Goal: Information Seeking & Learning: Find specific fact

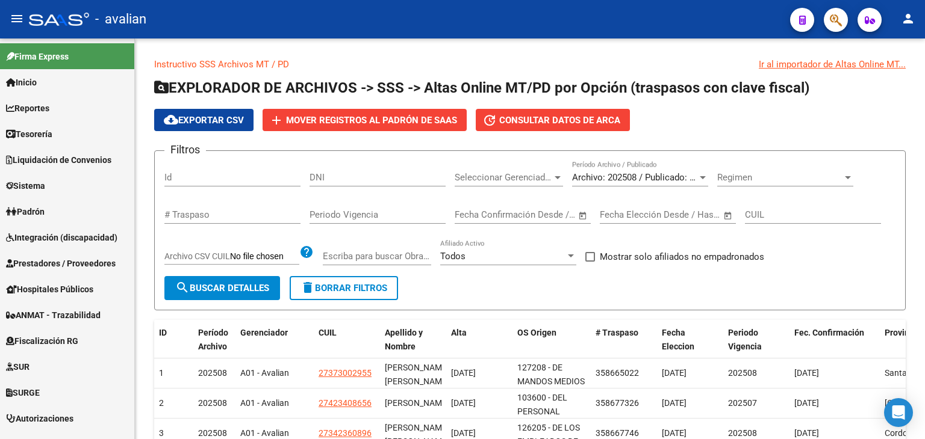
scroll to position [151, 0]
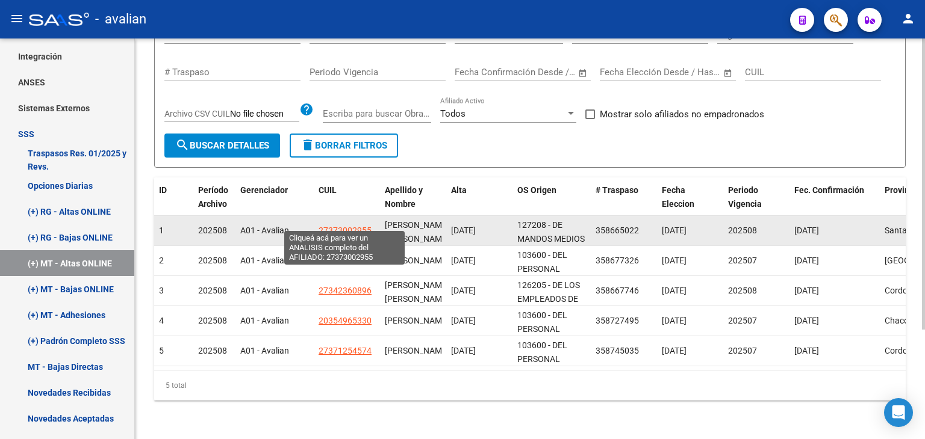
click at [319, 226] on span "27373002955" at bounding box center [344, 231] width 53 height 10
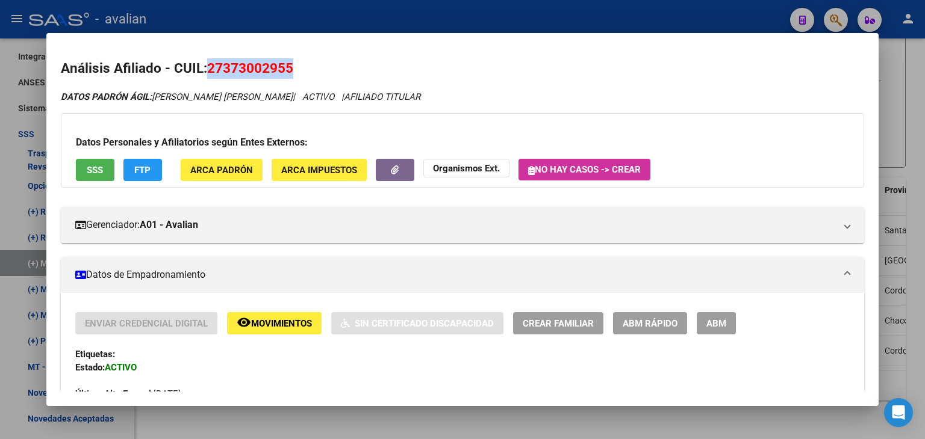
drag, startPoint x: 208, startPoint y: 69, endPoint x: 290, endPoint y: 70, distance: 81.9
click at [290, 70] on span "27373002955" at bounding box center [250, 68] width 86 height 16
copy span "27373002955"
click at [893, 58] on div at bounding box center [462, 219] width 925 height 439
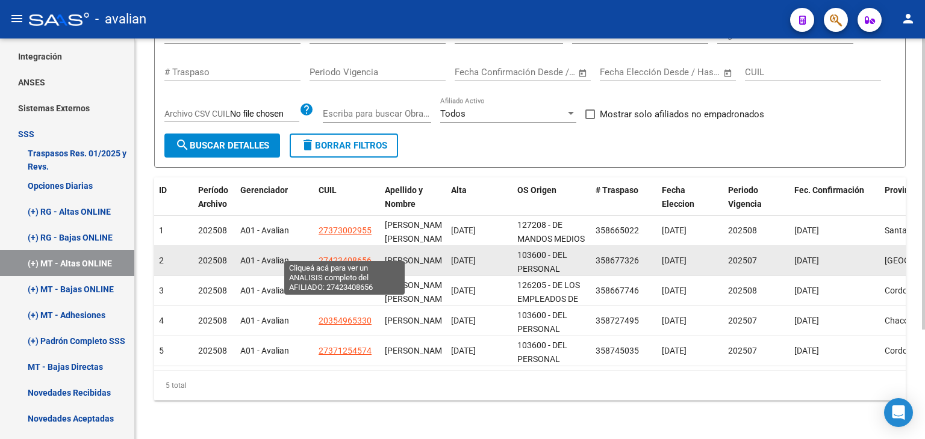
click at [347, 256] on span "27423408656" at bounding box center [344, 261] width 53 height 10
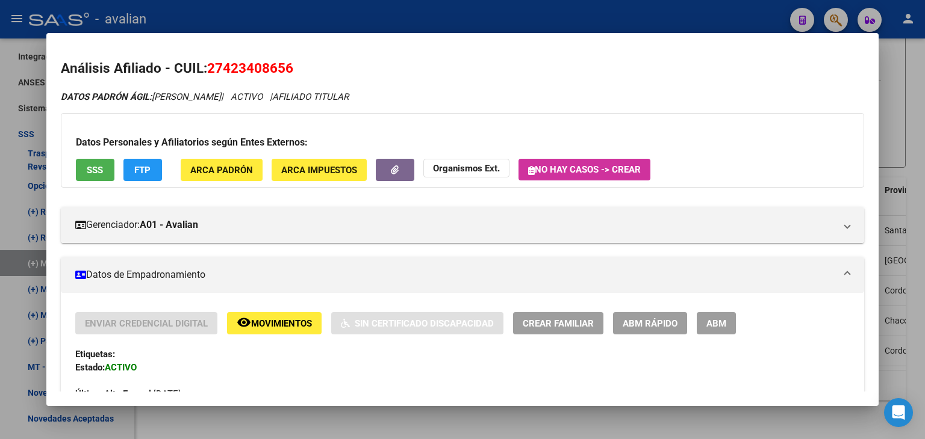
drag, startPoint x: 210, startPoint y: 68, endPoint x: 293, endPoint y: 68, distance: 82.5
click at [293, 68] on span "27423408656" at bounding box center [250, 68] width 86 height 16
copy span "27423408656"
click at [907, 101] on div at bounding box center [462, 219] width 925 height 439
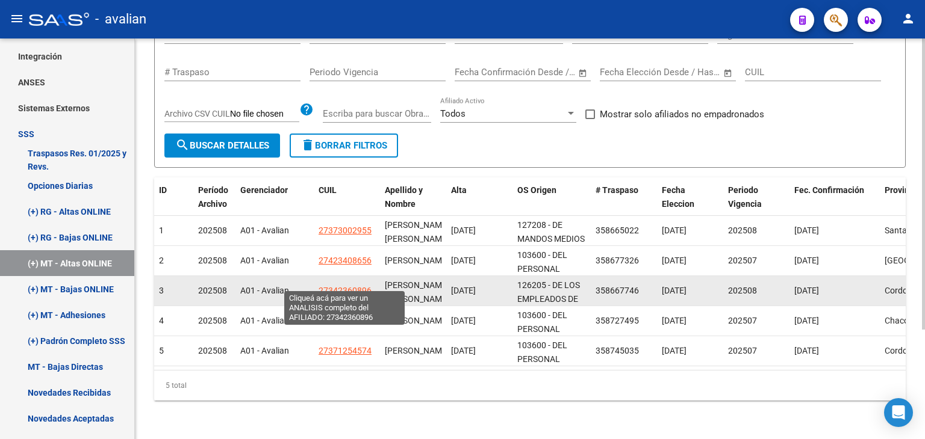
click at [337, 286] on span "27342360896" at bounding box center [344, 291] width 53 height 10
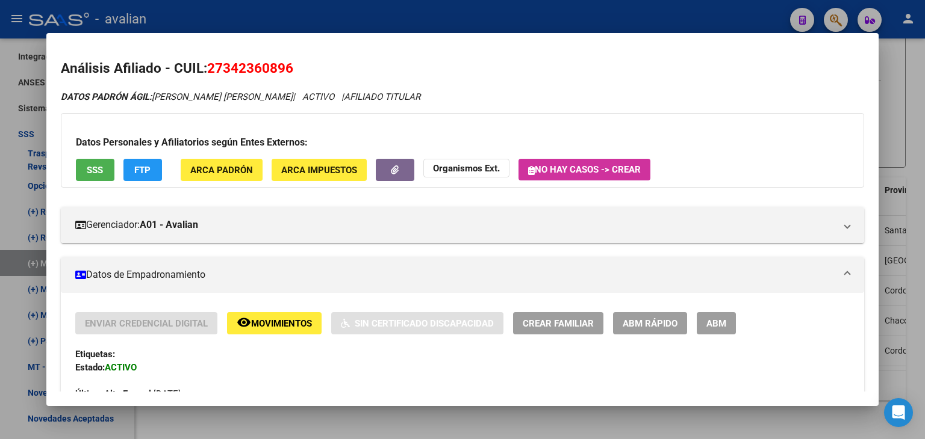
drag, startPoint x: 209, startPoint y: 72, endPoint x: 293, endPoint y: 75, distance: 83.7
click at [293, 75] on span "27342360896" at bounding box center [250, 68] width 86 height 16
copy span "27342360896"
click at [915, 149] on div at bounding box center [462, 219] width 925 height 439
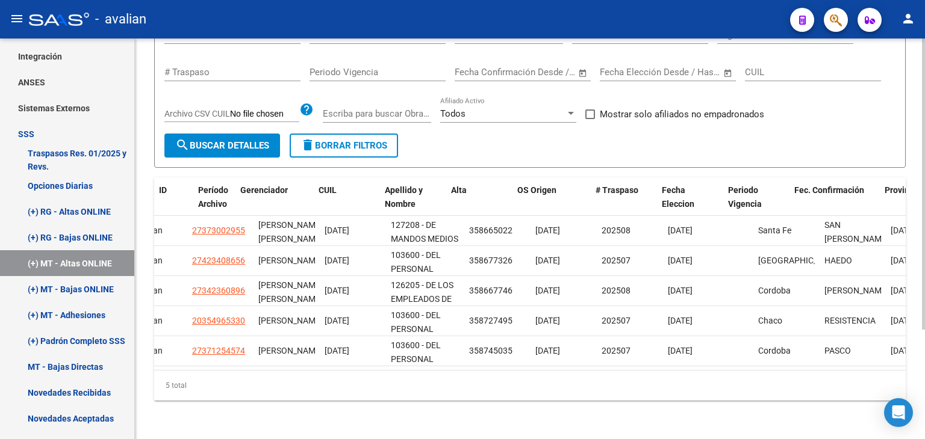
scroll to position [0, 0]
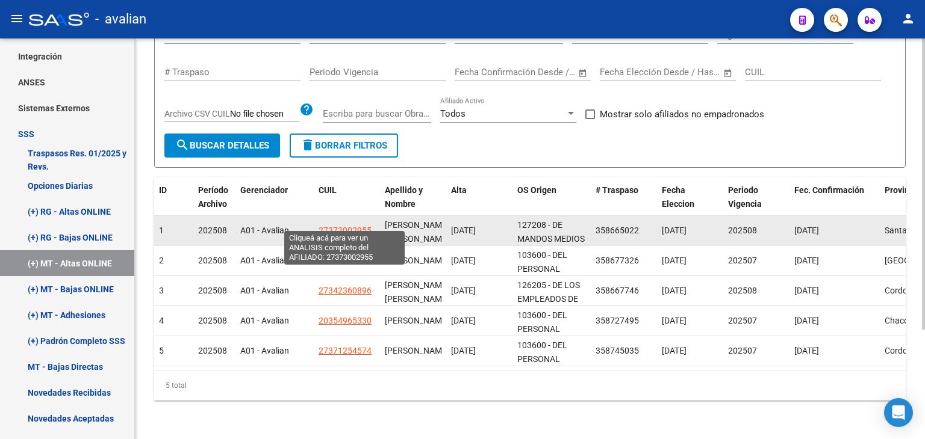
click at [329, 226] on span "27373002955" at bounding box center [344, 231] width 53 height 10
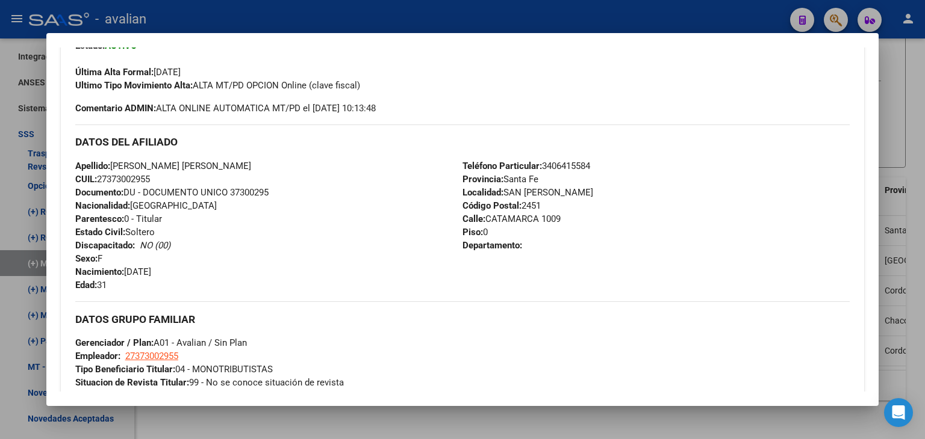
scroll to position [301, 0]
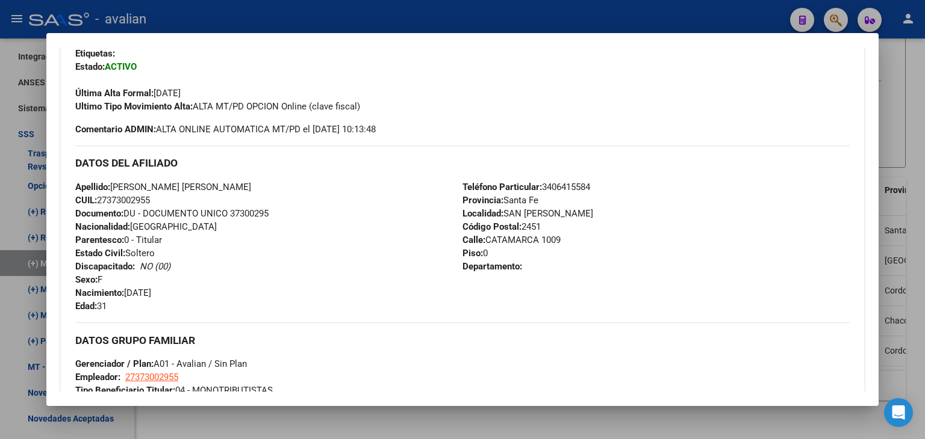
click at [920, 123] on div at bounding box center [462, 219] width 925 height 439
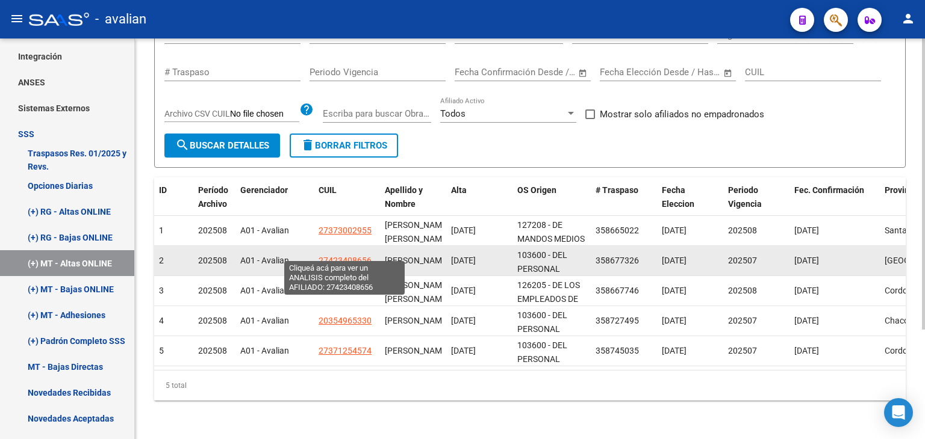
click at [331, 256] on span "27423408656" at bounding box center [344, 261] width 53 height 10
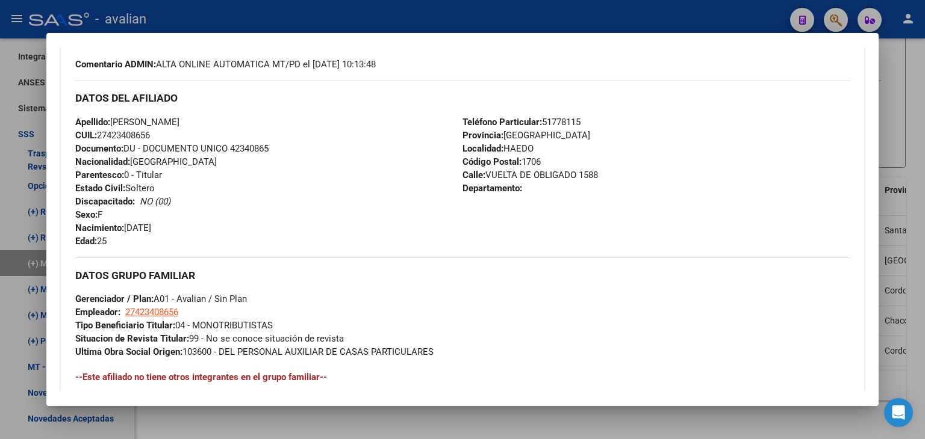
scroll to position [482, 0]
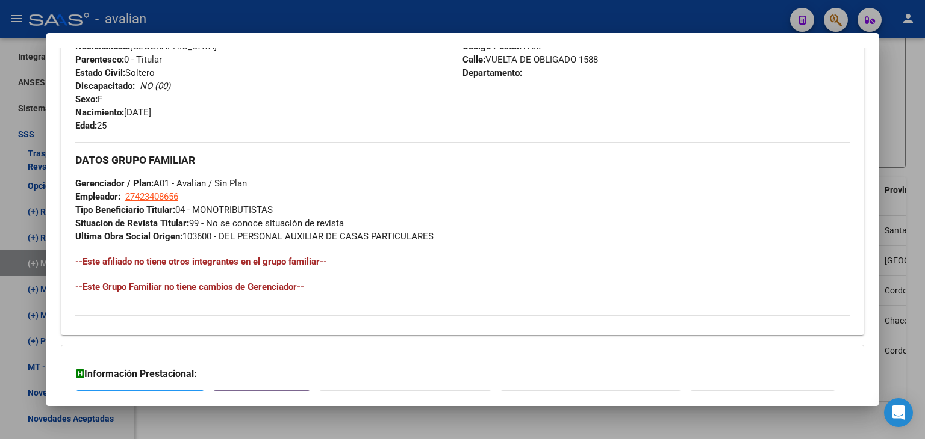
click at [920, 125] on div at bounding box center [462, 219] width 925 height 439
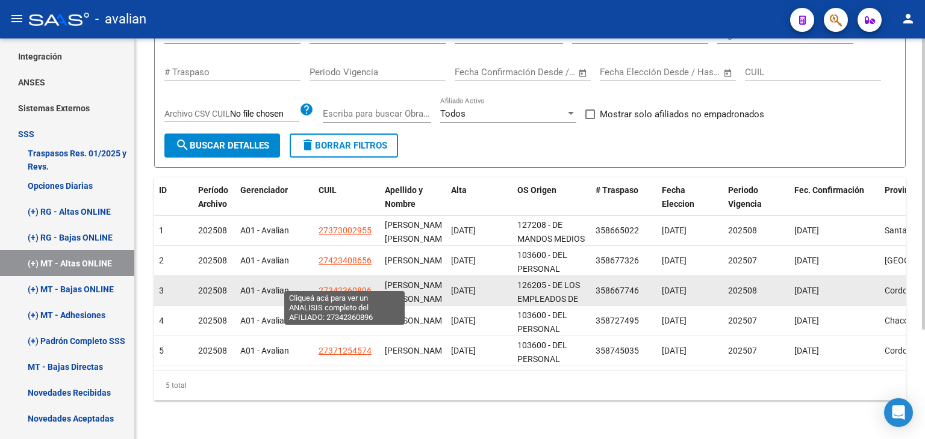
click at [347, 286] on span "27342360896" at bounding box center [344, 291] width 53 height 10
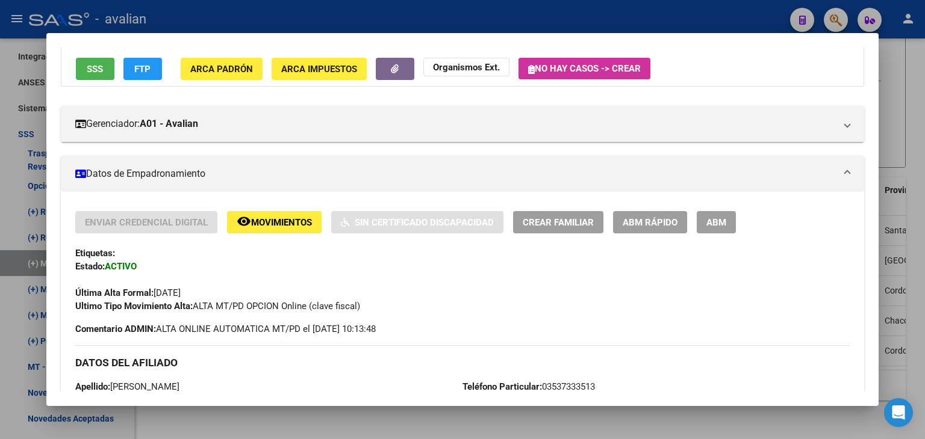
scroll to position [0, 0]
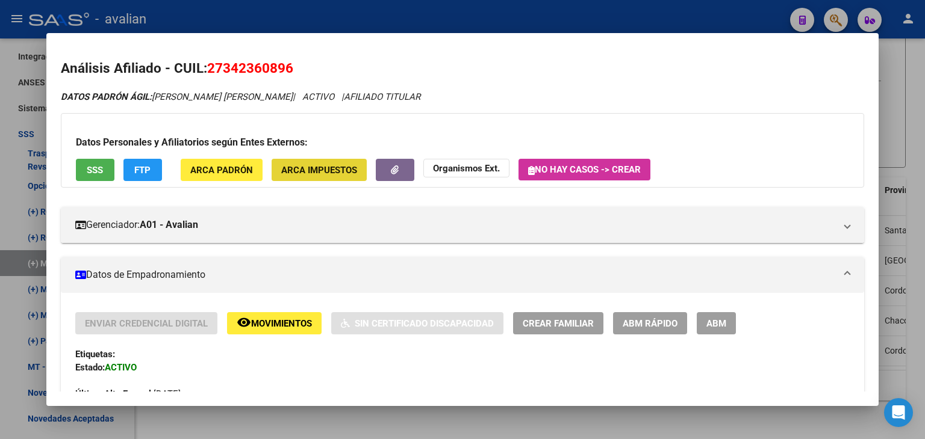
click at [296, 174] on span "ARCA Impuestos" at bounding box center [319, 170] width 76 height 11
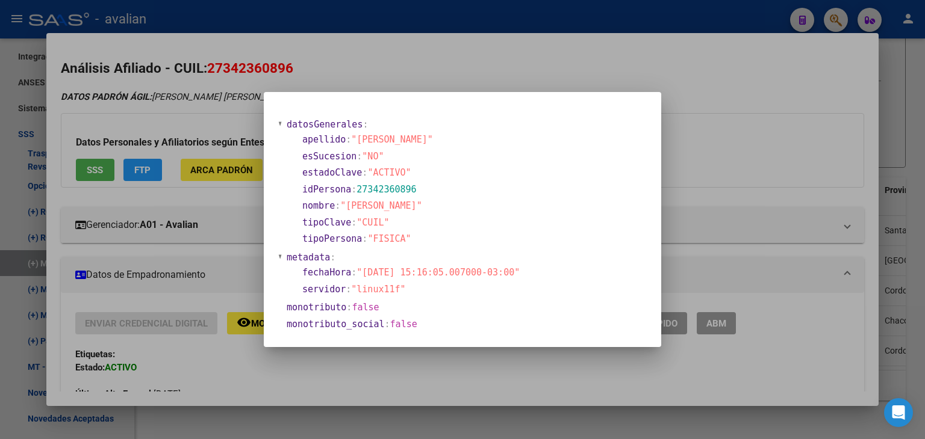
click at [816, 60] on div at bounding box center [462, 219] width 925 height 439
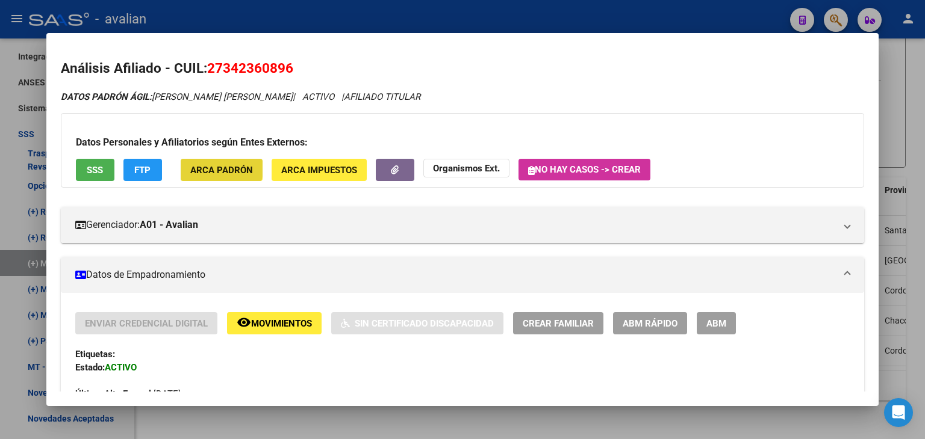
click at [220, 167] on span "ARCA Padrón" at bounding box center [221, 170] width 63 height 11
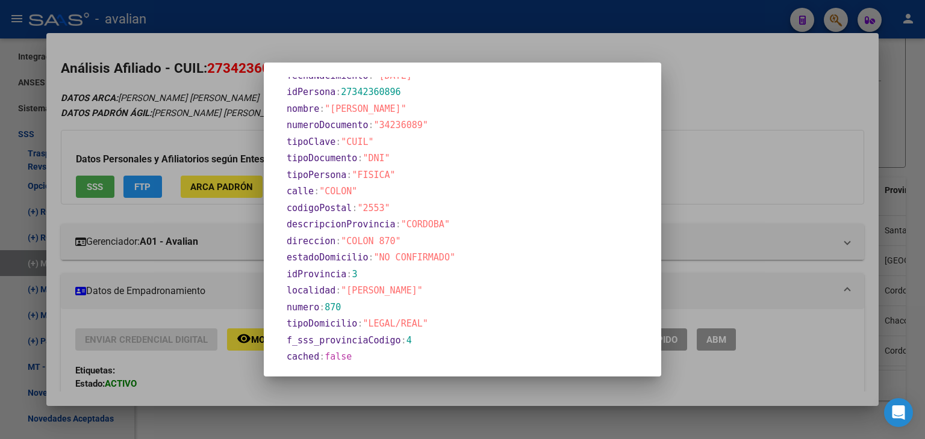
scroll to position [255, 0]
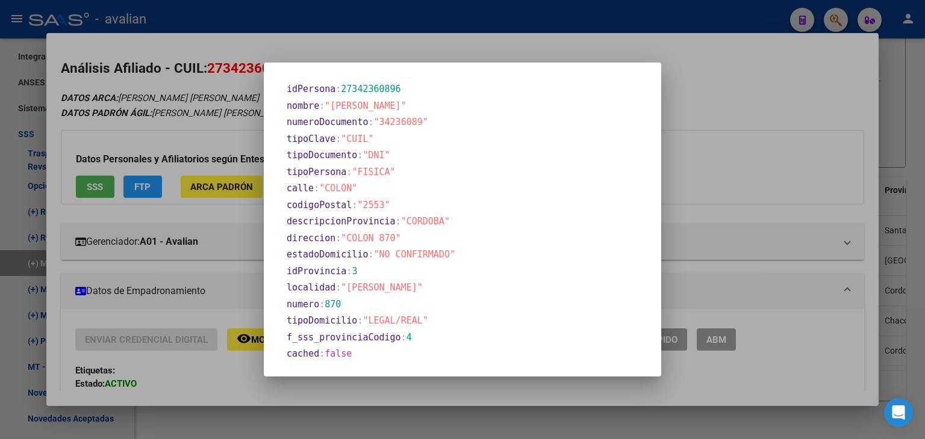
click at [698, 150] on div at bounding box center [462, 219] width 925 height 439
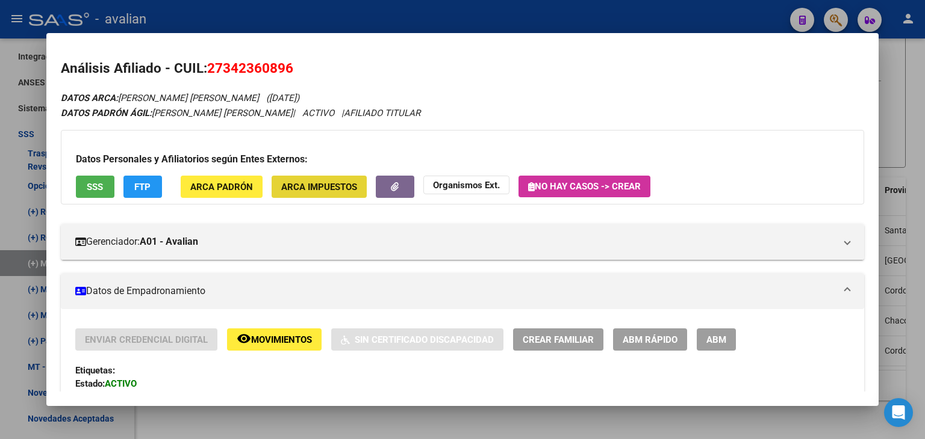
click at [332, 184] on span "ARCA Impuestos" at bounding box center [319, 187] width 76 height 11
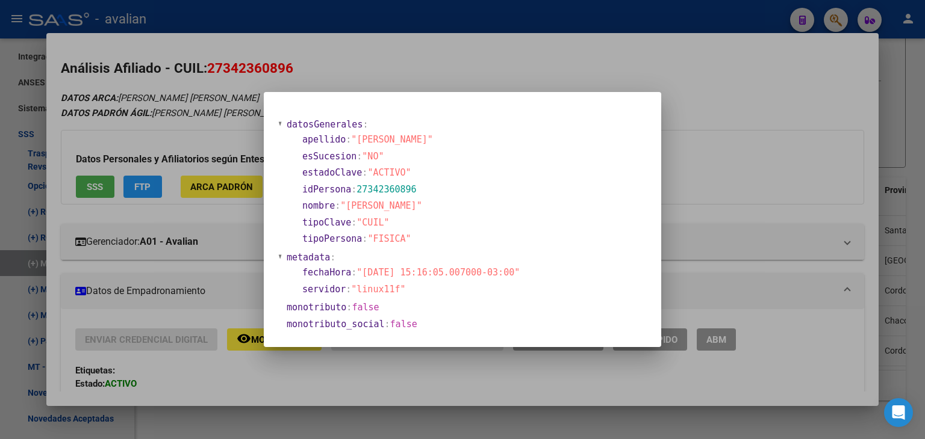
click at [716, 138] on div at bounding box center [462, 219] width 925 height 439
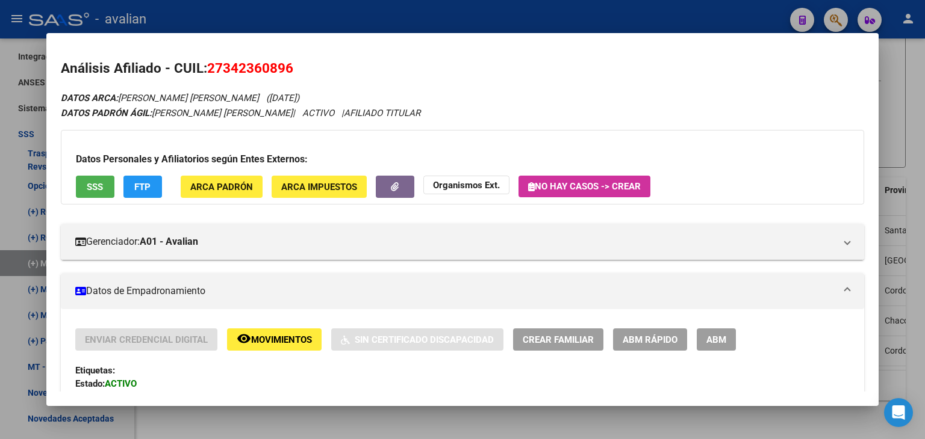
click at [482, 174] on div "Datos Personales y Afiliatorios según Entes Externos: SSS FTP ARCA Padrón ARCA …" at bounding box center [462, 167] width 803 height 75
click at [476, 184] on strong "Organismos Ext." at bounding box center [466, 185] width 67 height 11
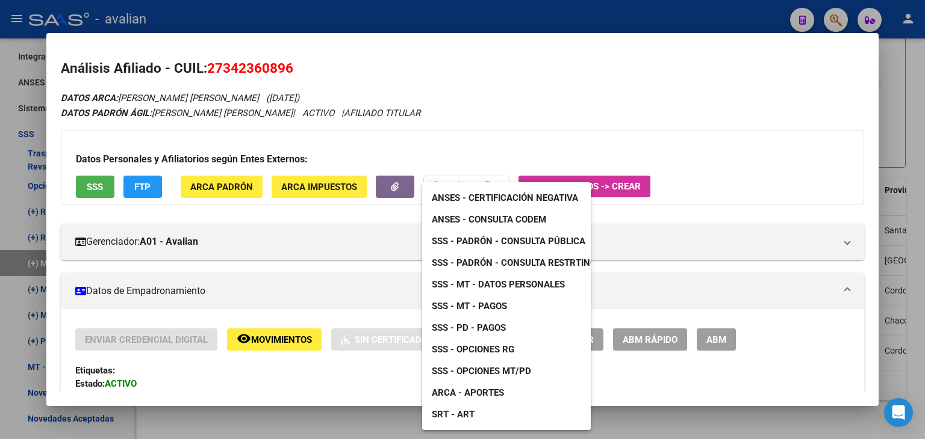
click at [444, 348] on span "SSS - Opciones RG" at bounding box center [473, 349] width 82 height 11
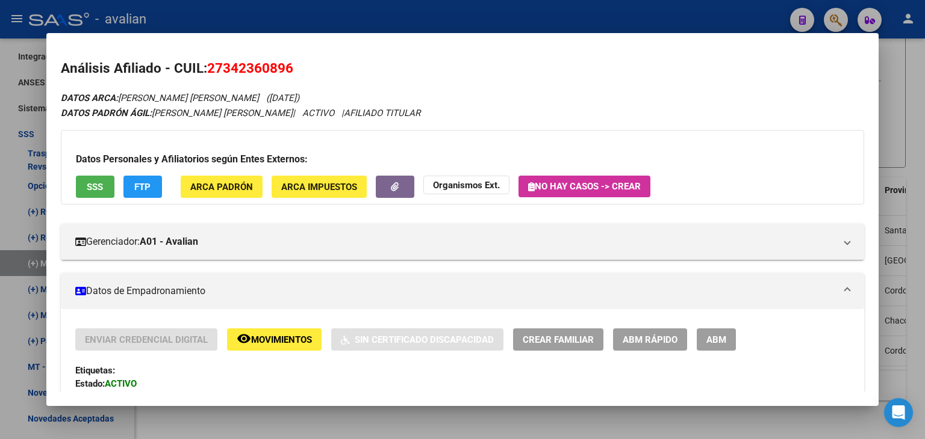
click at [489, 183] on strong "Organismos Ext." at bounding box center [466, 185] width 67 height 11
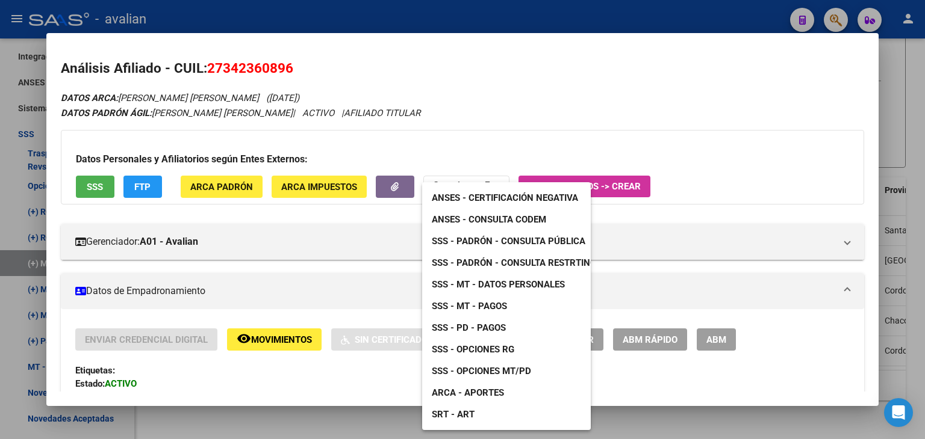
click at [534, 282] on span "SSS - MT - Datos Personales" at bounding box center [498, 284] width 133 height 11
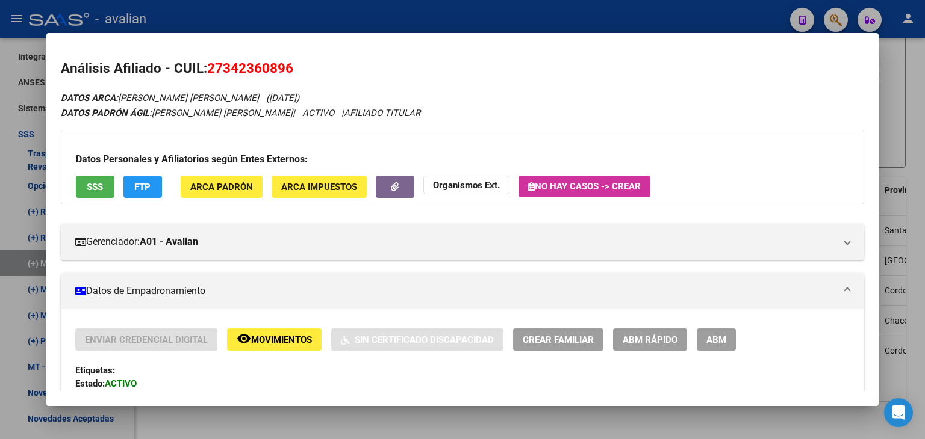
drag, startPoint x: 209, startPoint y: 69, endPoint x: 302, endPoint y: 67, distance: 92.1
click at [302, 67] on h2 "Análisis Afiliado - CUIL: 27342360896" at bounding box center [462, 68] width 803 height 20
copy span "27342360896"
click at [917, 72] on div at bounding box center [462, 219] width 925 height 439
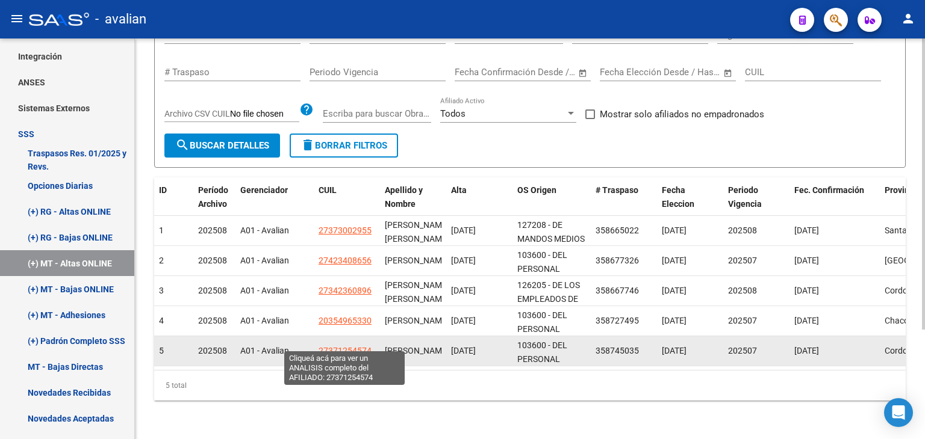
click at [337, 346] on span "27371254574" at bounding box center [344, 351] width 53 height 10
type textarea "27371254574"
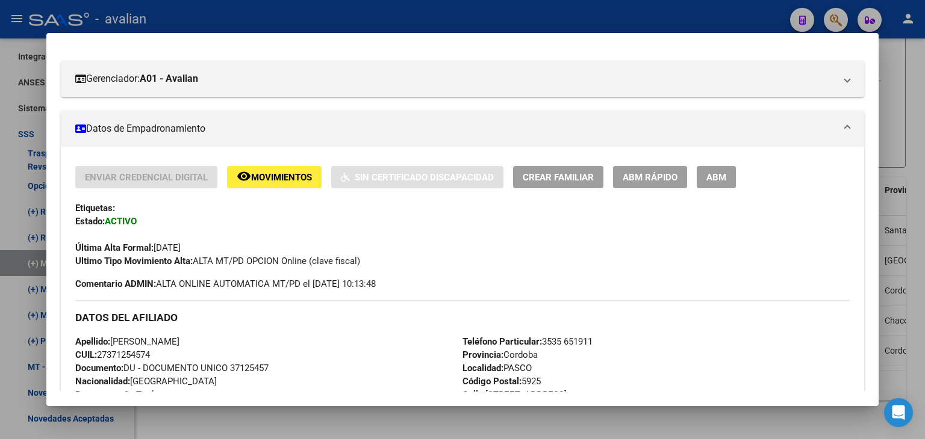
scroll to position [101, 0]
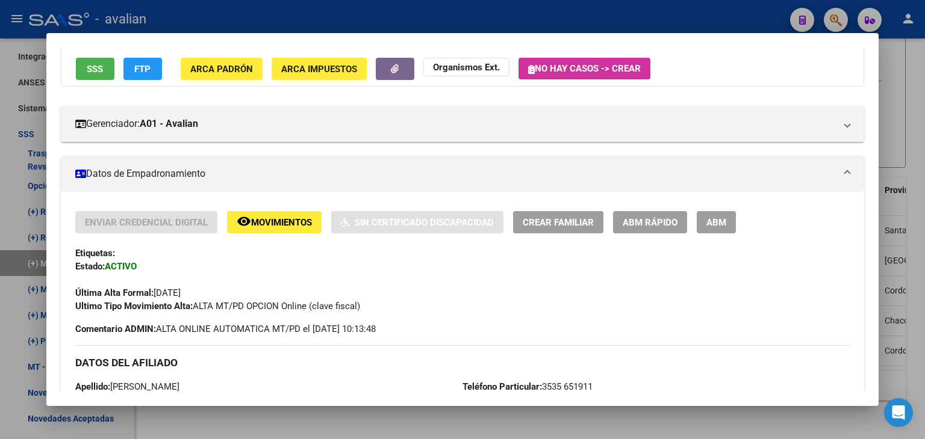
drag, startPoint x: 231, startPoint y: 308, endPoint x: 365, endPoint y: 303, distance: 134.9
click at [365, 303] on div "Ultimo Tipo Movimiento Alta: ALTA MT/PD OPCION Online (clave fiscal)" at bounding box center [462, 306] width 774 height 13
click at [919, 105] on div at bounding box center [462, 219] width 925 height 439
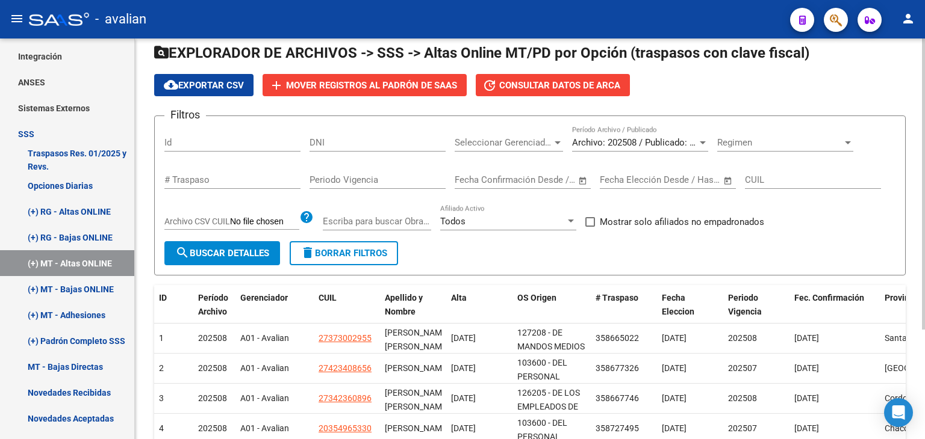
scroll to position [31, 0]
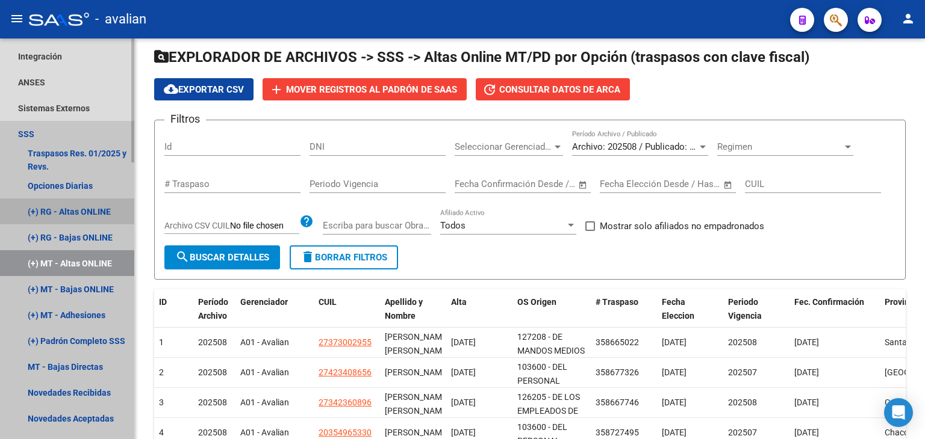
click at [64, 213] on link "(+) RG - Altas ONLINE" at bounding box center [67, 212] width 134 height 26
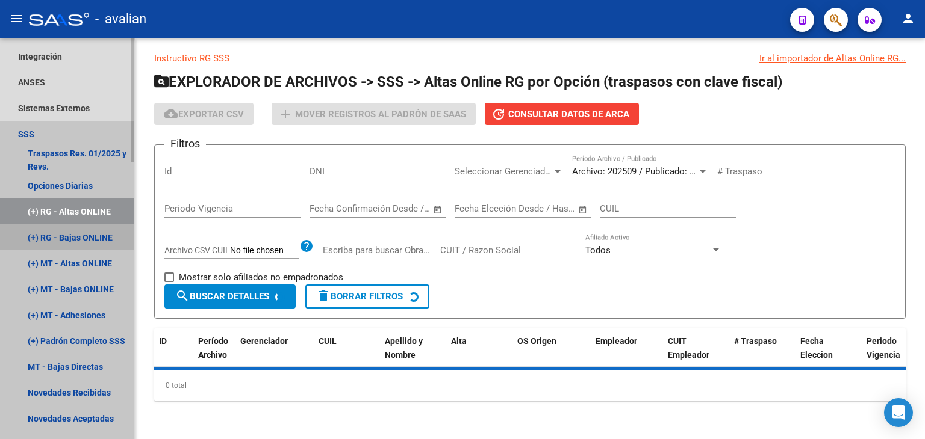
click at [64, 237] on link "(+) RG - Bajas ONLINE" at bounding box center [67, 238] width 134 height 26
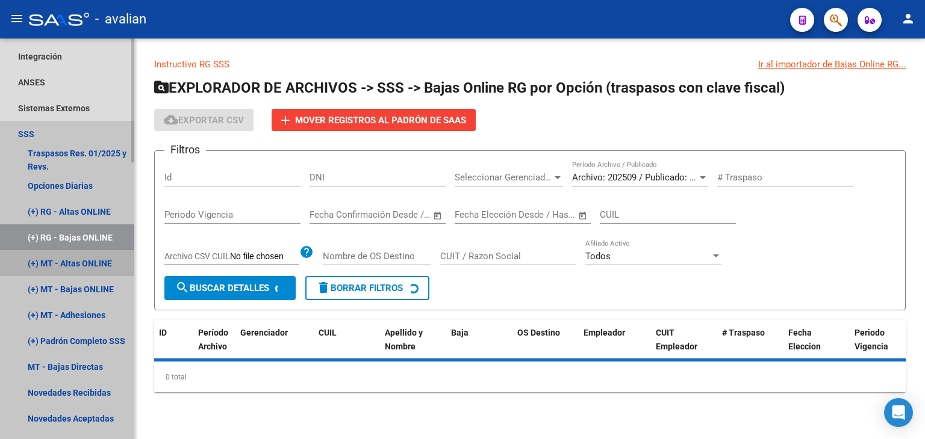
click at [70, 264] on link "(+) MT - Altas ONLINE" at bounding box center [67, 263] width 134 height 26
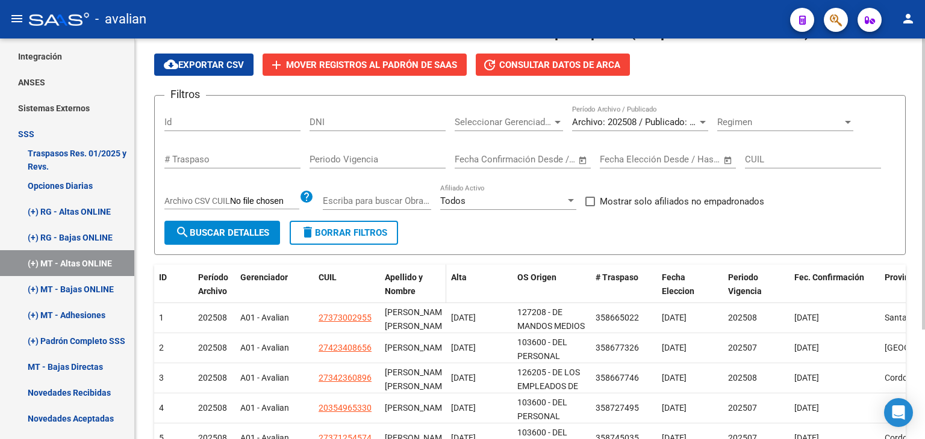
scroll to position [151, 0]
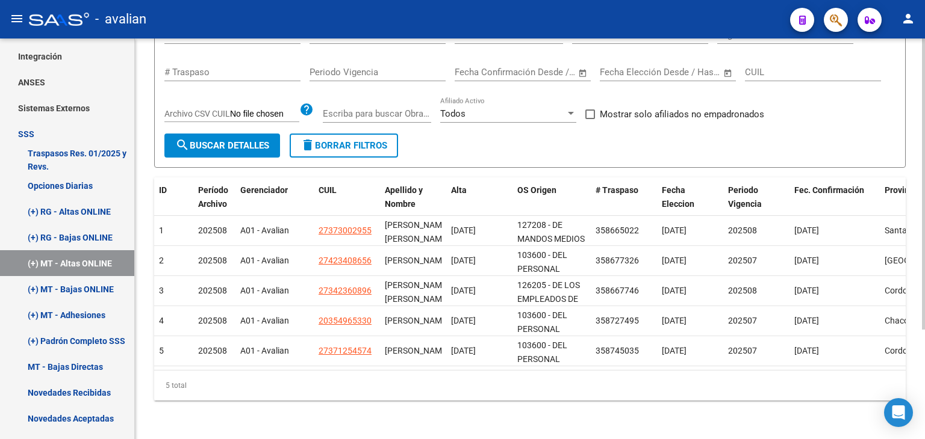
drag, startPoint x: 166, startPoint y: 388, endPoint x: 235, endPoint y: 384, distance: 69.4
click at [235, 384] on div "5 total" at bounding box center [529, 386] width 751 height 30
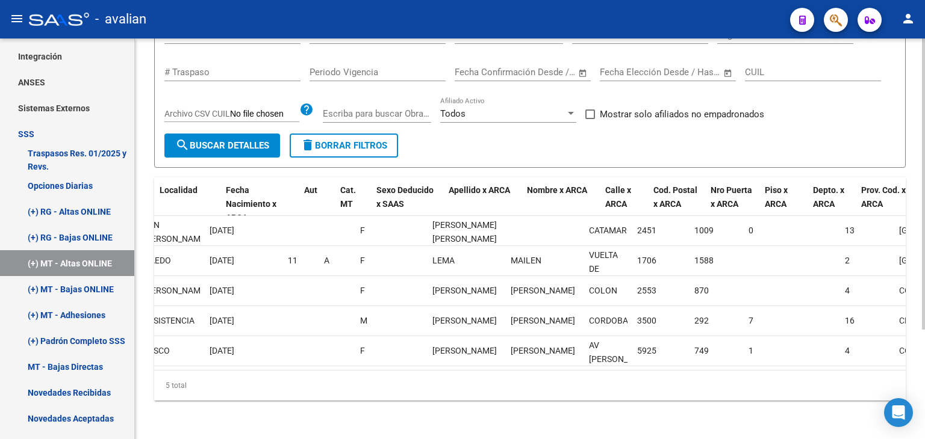
scroll to position [0, 0]
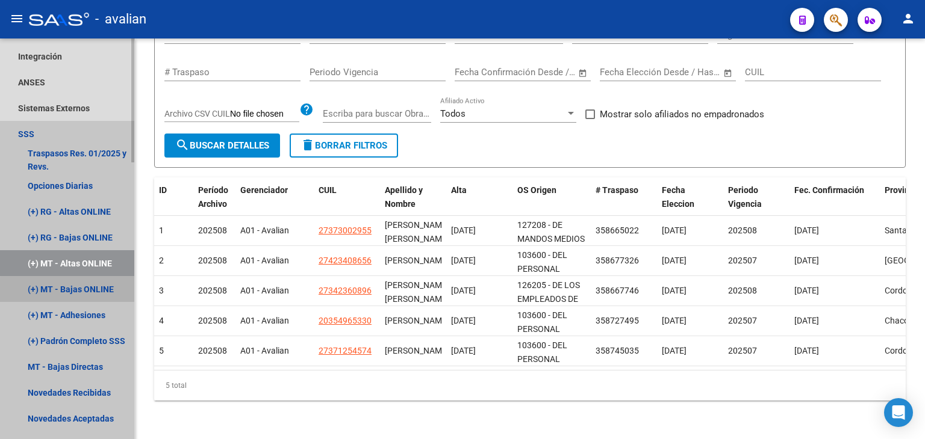
click at [73, 290] on link "(+) MT - Bajas ONLINE" at bounding box center [67, 289] width 134 height 26
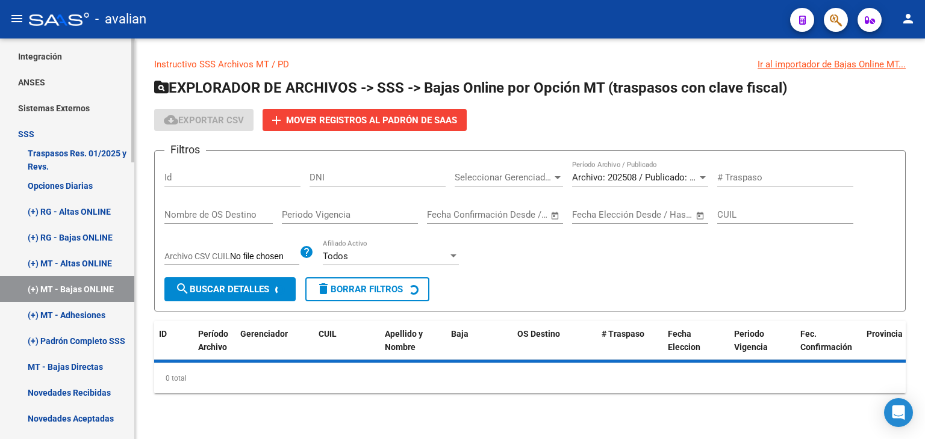
click at [71, 306] on link "(+) MT - Adhesiones" at bounding box center [67, 315] width 134 height 26
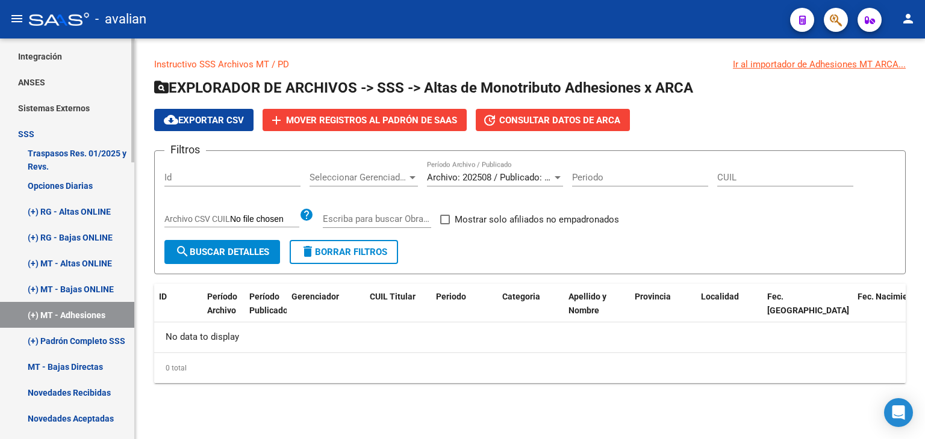
click at [70, 209] on link "(+) RG - Altas ONLINE" at bounding box center [67, 212] width 134 height 26
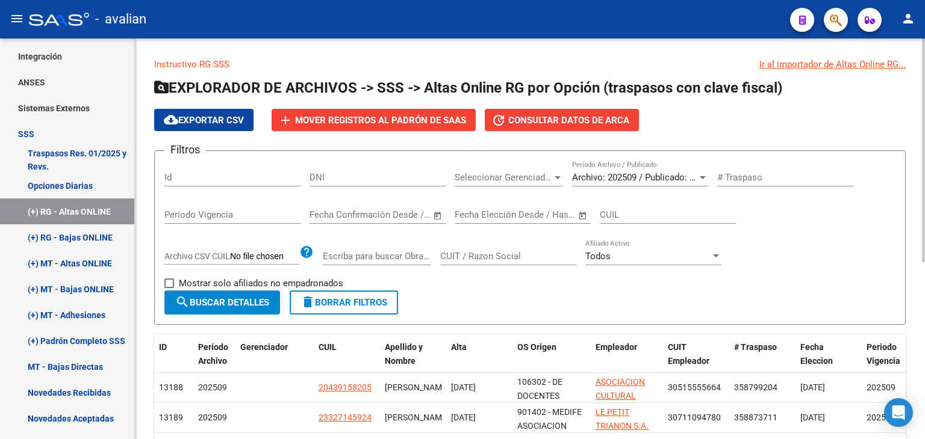
click at [622, 176] on span "Archivo: 202509 / Publicado: 202508" at bounding box center [645, 177] width 146 height 11
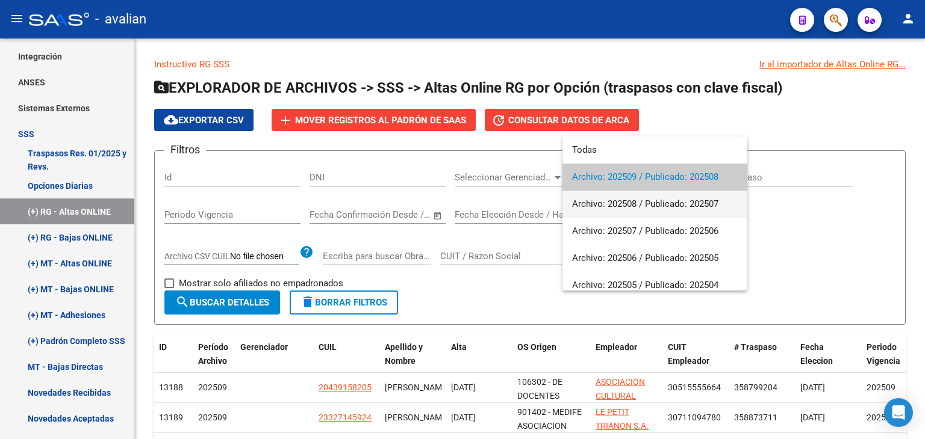
click at [628, 203] on span "Archivo: 202508 / Publicado: 202507" at bounding box center [655, 204] width 166 height 27
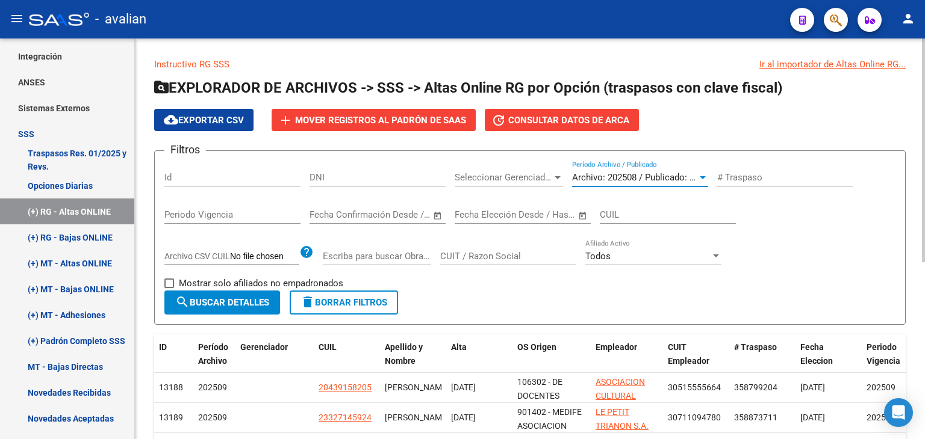
click at [227, 302] on span "search Buscar Detalles" at bounding box center [222, 302] width 94 height 11
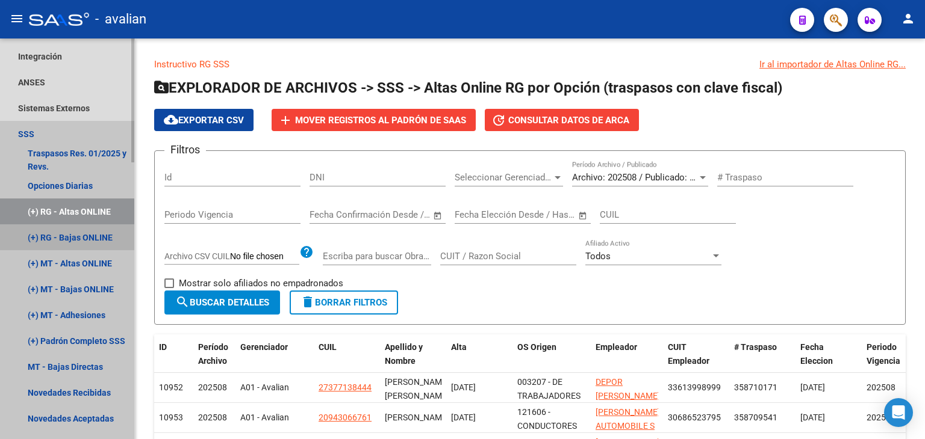
click at [76, 234] on link "(+) RG - Bajas ONLINE" at bounding box center [67, 238] width 134 height 26
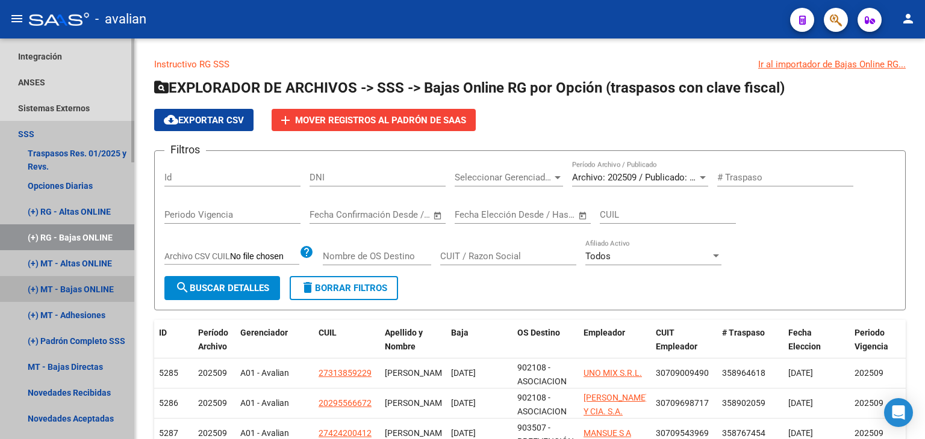
click at [67, 287] on link "(+) MT - Bajas ONLINE" at bounding box center [67, 289] width 134 height 26
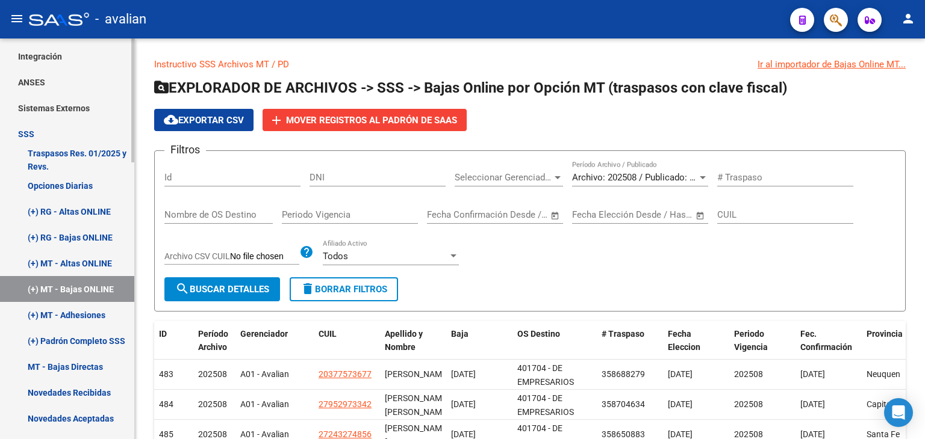
click at [69, 258] on link "(+) MT - Altas ONLINE" at bounding box center [67, 263] width 134 height 26
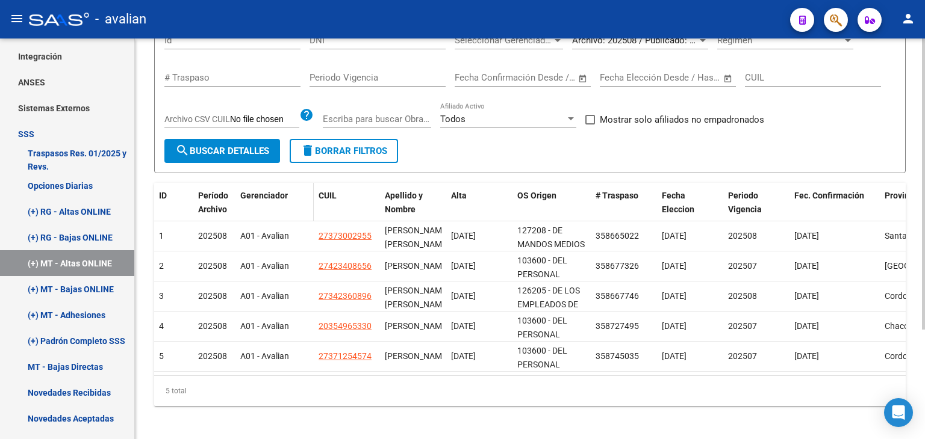
scroll to position [151, 0]
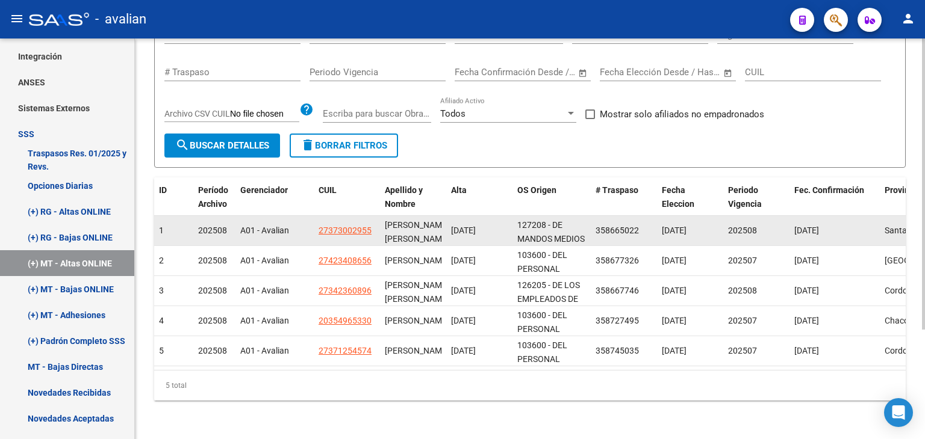
drag, startPoint x: 376, startPoint y: 219, endPoint x: 315, endPoint y: 219, distance: 60.2
click at [315, 219] on datatable-body-cell "27373002955" at bounding box center [347, 230] width 66 height 29
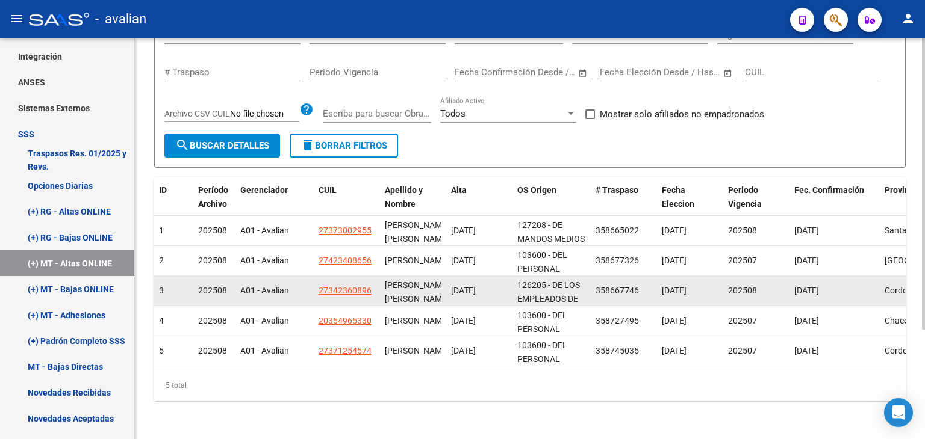
drag, startPoint x: 377, startPoint y: 282, endPoint x: 315, endPoint y: 281, distance: 62.0
click at [315, 281] on datatable-body-cell "27342360896" at bounding box center [347, 290] width 66 height 29
copy span "27342360896"
